Goal: Task Accomplishment & Management: Use online tool/utility

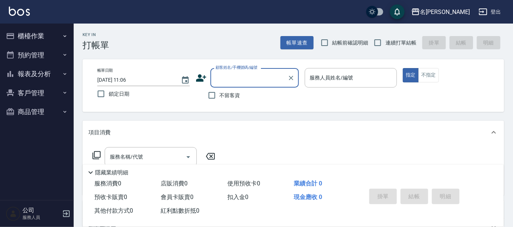
click at [47, 35] on button "櫃檯作業" at bounding box center [37, 36] width 68 height 19
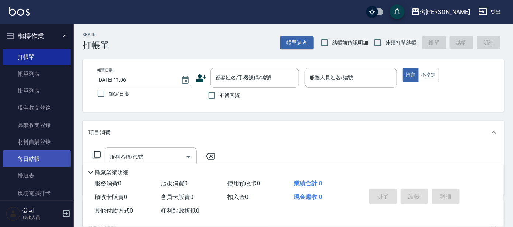
click at [24, 162] on link "每日結帳" at bounding box center [37, 159] width 68 height 17
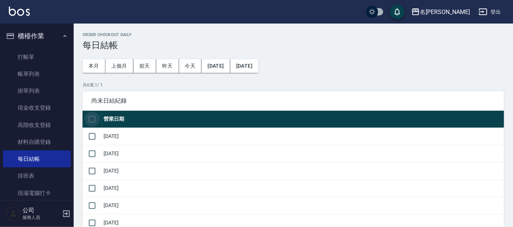
click at [96, 123] on input "checkbox" at bounding box center [91, 119] width 15 height 15
checkbox input "true"
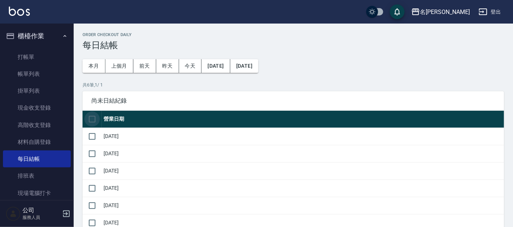
checkbox input "true"
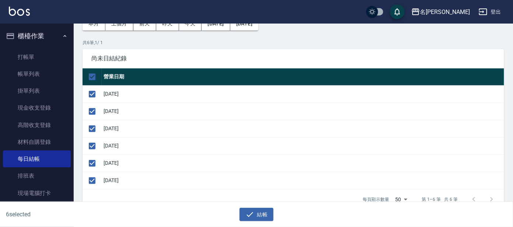
scroll to position [92, 0]
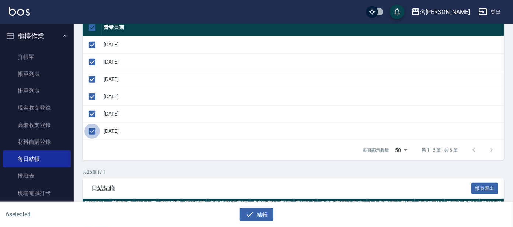
click at [98, 129] on input "checkbox" at bounding box center [91, 131] width 15 height 15
checkbox input "false"
click at [255, 211] on button "結帳" at bounding box center [256, 215] width 34 height 14
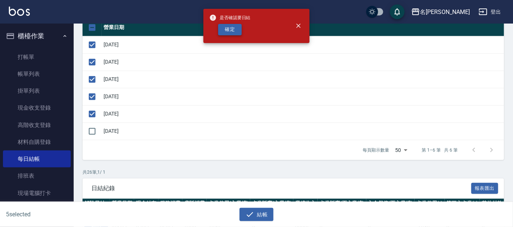
click at [233, 28] on button "確定" at bounding box center [230, 29] width 24 height 11
click at [233, 28] on div "確定" at bounding box center [229, 29] width 41 height 11
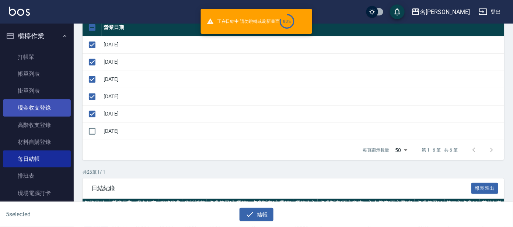
checkbox input "false"
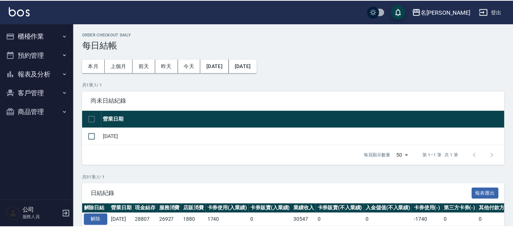
scroll to position [92, 0]
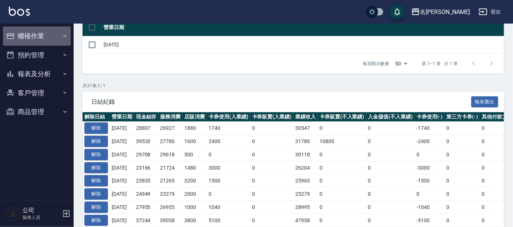
click at [37, 39] on button "櫃檯作業" at bounding box center [37, 36] width 68 height 19
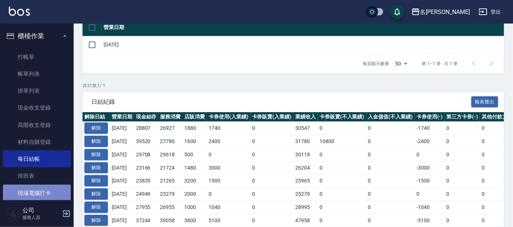
click at [42, 188] on link "現場電腦打卡" at bounding box center [37, 193] width 68 height 17
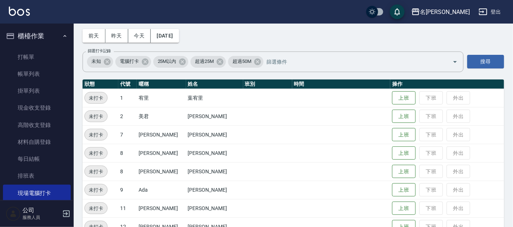
scroll to position [46, 0]
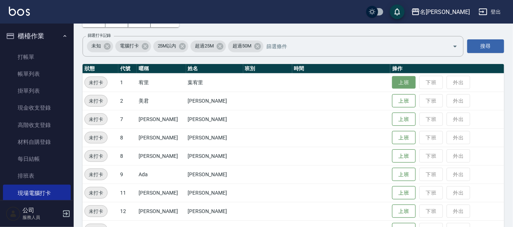
click at [392, 83] on button "上班" at bounding box center [404, 82] width 24 height 13
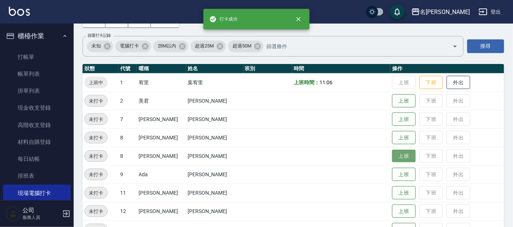
click at [392, 153] on button "上班" at bounding box center [404, 156] width 24 height 13
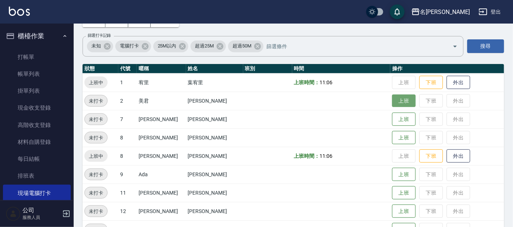
click at [395, 103] on button "上班" at bounding box center [404, 101] width 24 height 13
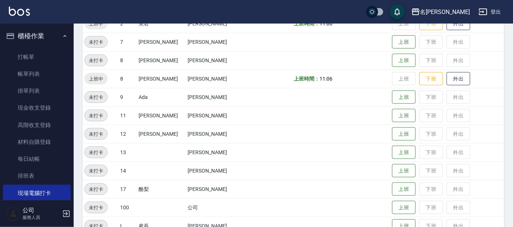
scroll to position [140, 0]
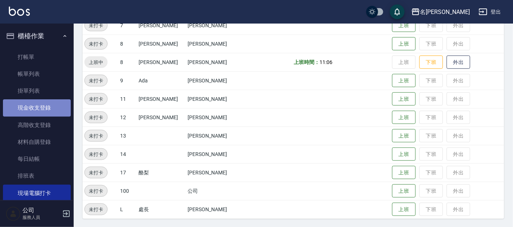
click at [52, 110] on link "現金收支登錄" at bounding box center [37, 107] width 68 height 17
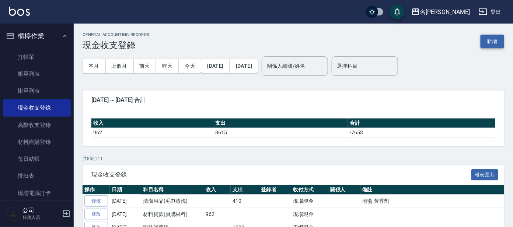
click at [485, 38] on button "新增" at bounding box center [492, 42] width 24 height 14
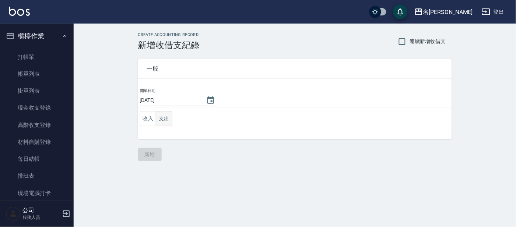
click at [169, 120] on button "支出" at bounding box center [164, 118] width 17 height 15
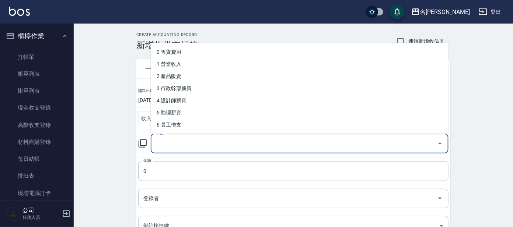
drag, startPoint x: 158, startPoint y: 144, endPoint x: 163, endPoint y: 141, distance: 5.6
click at [159, 144] on div "科目 科目" at bounding box center [300, 144] width 298 height 20
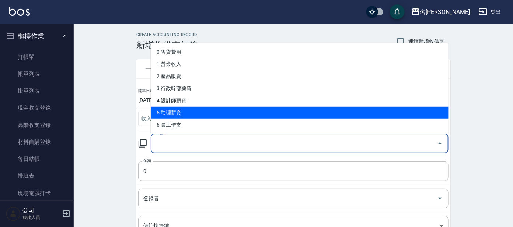
click at [181, 112] on li "5 助理薪資" at bounding box center [300, 113] width 298 height 12
type input "5 助理薪資"
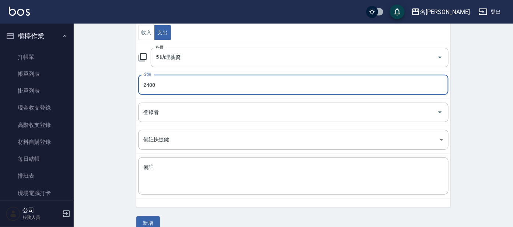
scroll to position [97, 0]
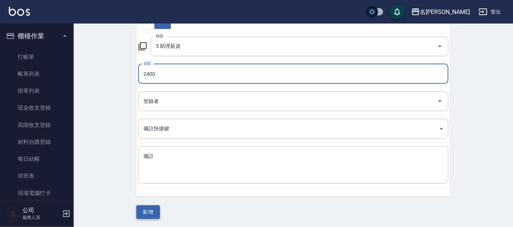
type input "2400"
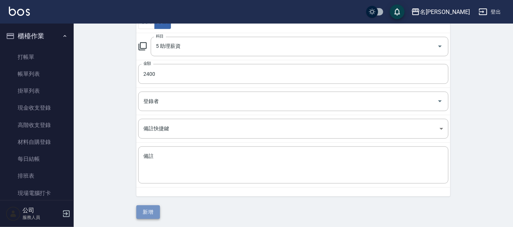
click at [151, 210] on button "新增" at bounding box center [148, 212] width 24 height 14
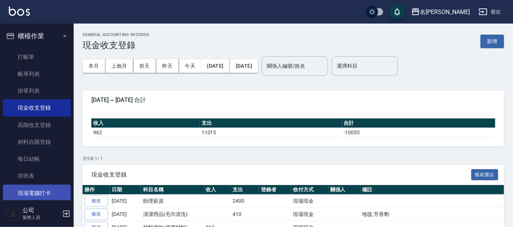
click at [31, 189] on link "現場電腦打卡" at bounding box center [37, 193] width 68 height 17
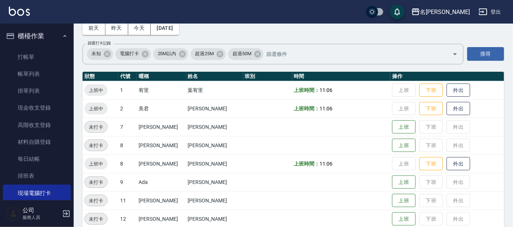
scroll to position [92, 0]
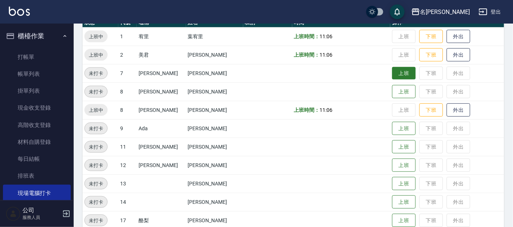
click at [392, 72] on button "上班" at bounding box center [404, 73] width 24 height 13
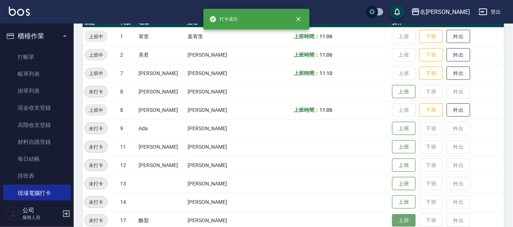
click at [392, 217] on button "上班" at bounding box center [404, 220] width 24 height 13
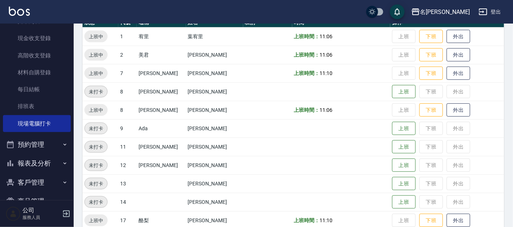
scroll to position [88, 0]
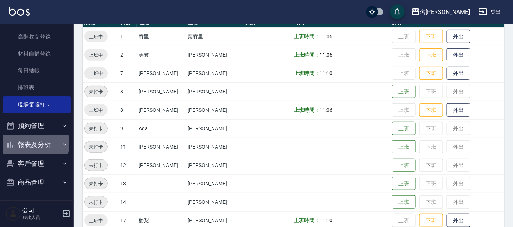
click at [26, 143] on button "報表及分析" at bounding box center [37, 144] width 68 height 19
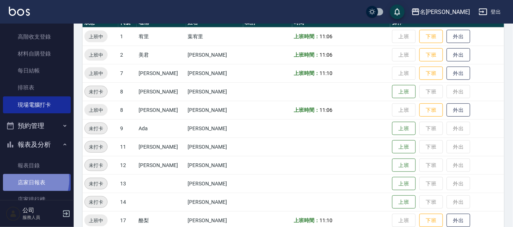
click at [25, 180] on link "店家日報表" at bounding box center [37, 182] width 68 height 17
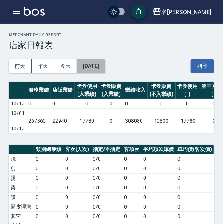
click at [100, 63] on button "[DATE]" at bounding box center [91, 66] width 28 height 14
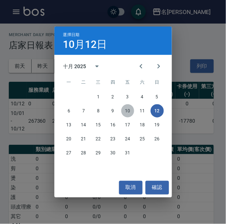
click at [130, 109] on button "10" at bounding box center [128, 110] width 13 height 13
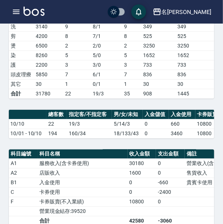
scroll to position [117, 0]
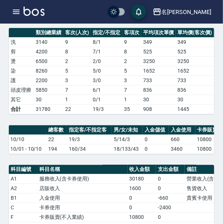
click at [193, 131] on div "名留大龍 [DATE] 店家日報表 列印時間： [DATE][PHONE_NUMBER]:14 Merchant Daily Report 店家日報表 [DA…" at bounding box center [111, 207] width 223 height 601
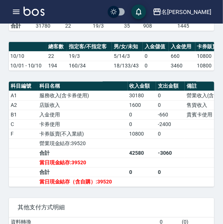
scroll to position [209, 0]
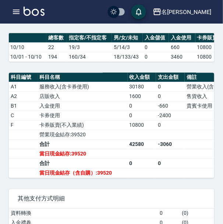
click at [152, 111] on td "0" at bounding box center [142, 106] width 29 height 10
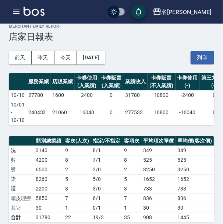
scroll to position [0, 0]
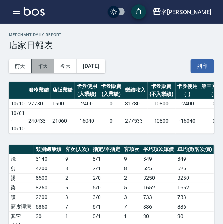
click at [41, 66] on button "昨天" at bounding box center [43, 66] width 23 height 14
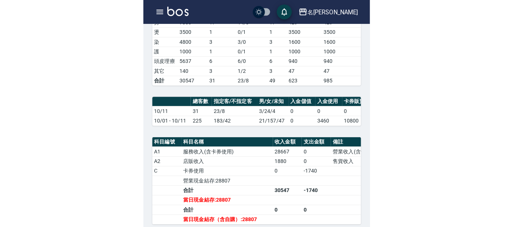
scroll to position [147, 0]
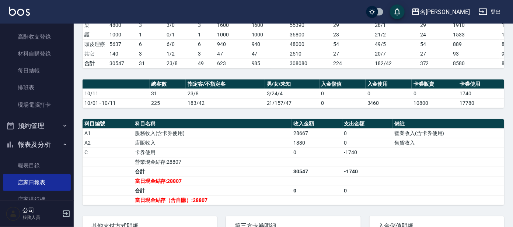
drag, startPoint x: 38, startPoint y: 145, endPoint x: 39, endPoint y: 141, distance: 4.2
click at [38, 145] on button "報表及分析" at bounding box center [37, 144] width 68 height 19
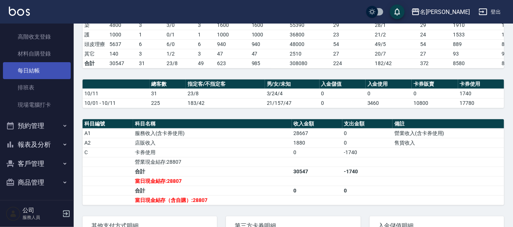
scroll to position [0, 0]
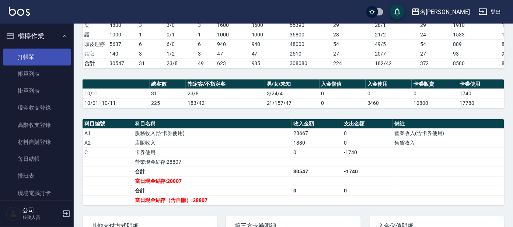
click at [38, 53] on link "打帳單" at bounding box center [37, 57] width 68 height 17
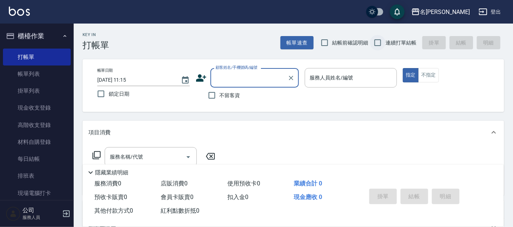
drag, startPoint x: 376, startPoint y: 43, endPoint x: 372, endPoint y: 47, distance: 5.5
click at [374, 45] on input "連續打單結帳" at bounding box center [377, 42] width 15 height 15
checkbox input "true"
